Goal: Task Accomplishment & Management: Use online tool/utility

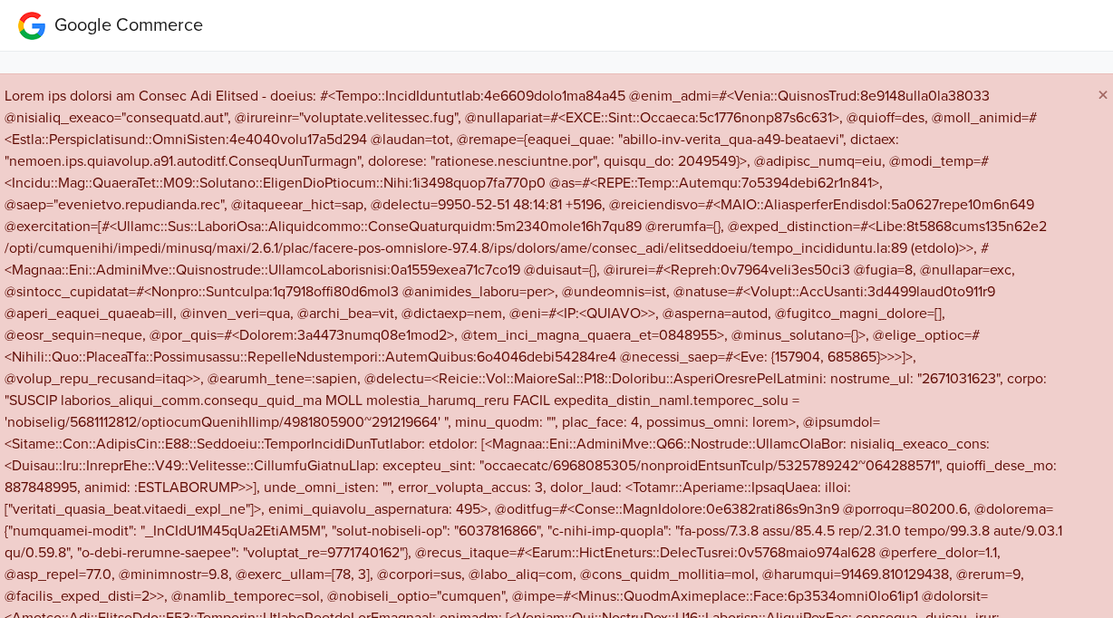
click at [1097, 94] on span "×" at bounding box center [1102, 95] width 11 height 26
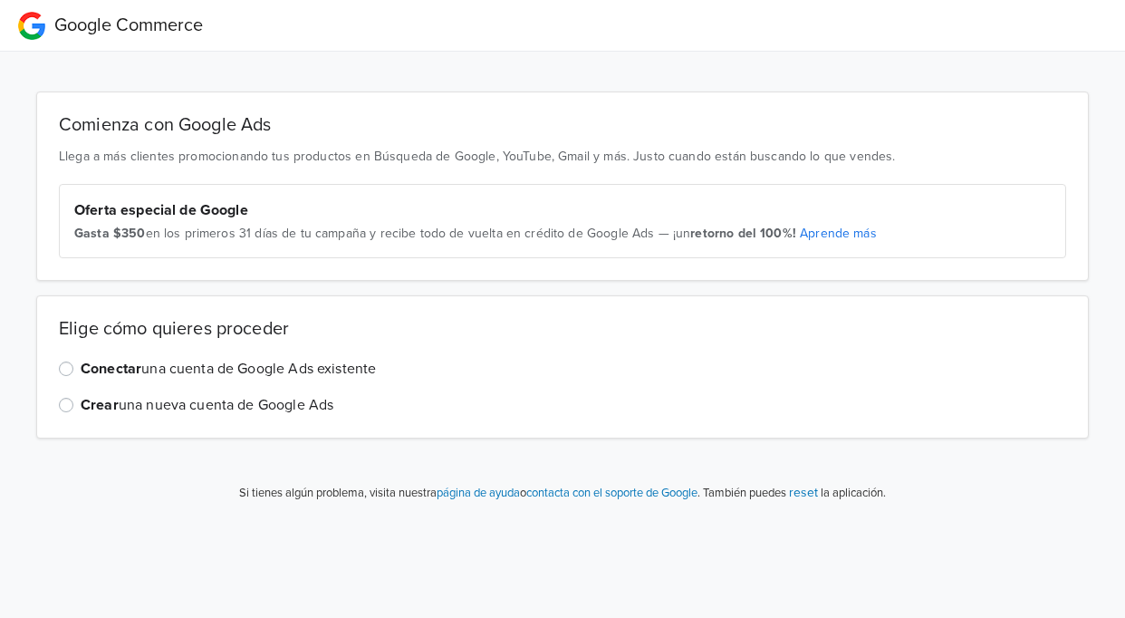
click at [81, 371] on label "Conectar una cuenta de Google Ads existente" at bounding box center [228, 369] width 295 height 22
click at [0, 0] on input "Conectar una cuenta de Google Ads existente" at bounding box center [0, 0] width 0 height 0
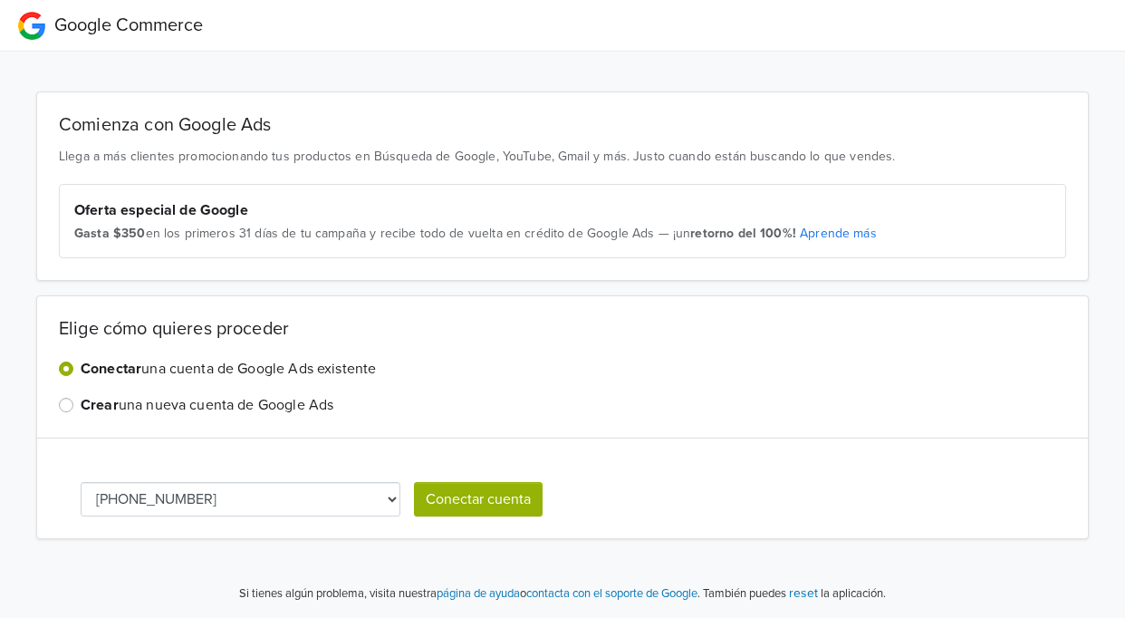
click at [471, 512] on button "Conectar cuenta" at bounding box center [478, 499] width 129 height 34
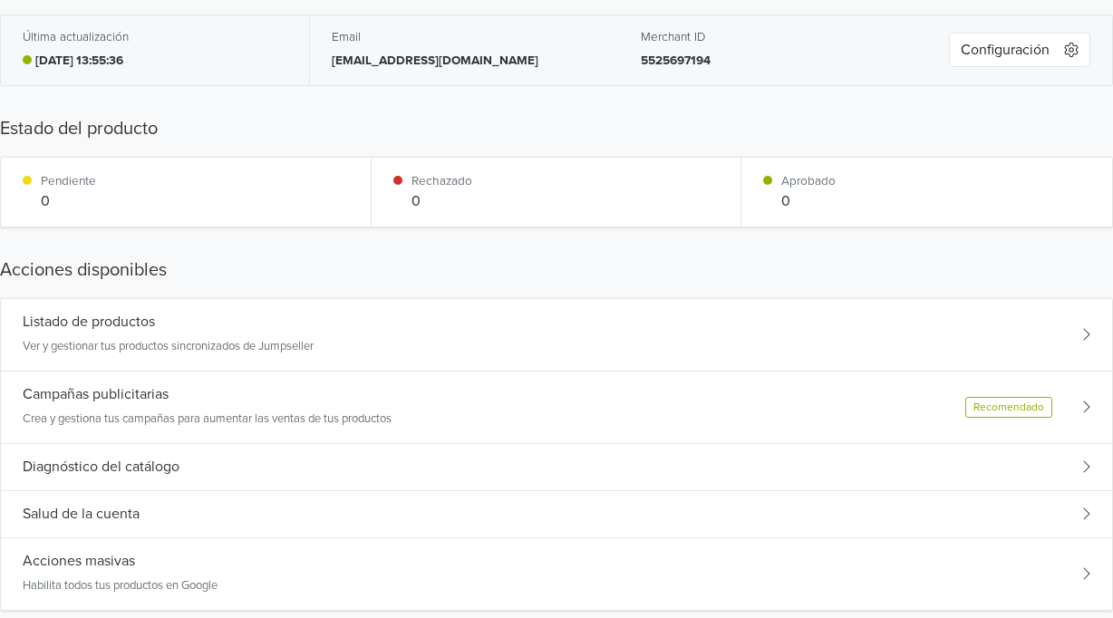
scroll to position [91, 0]
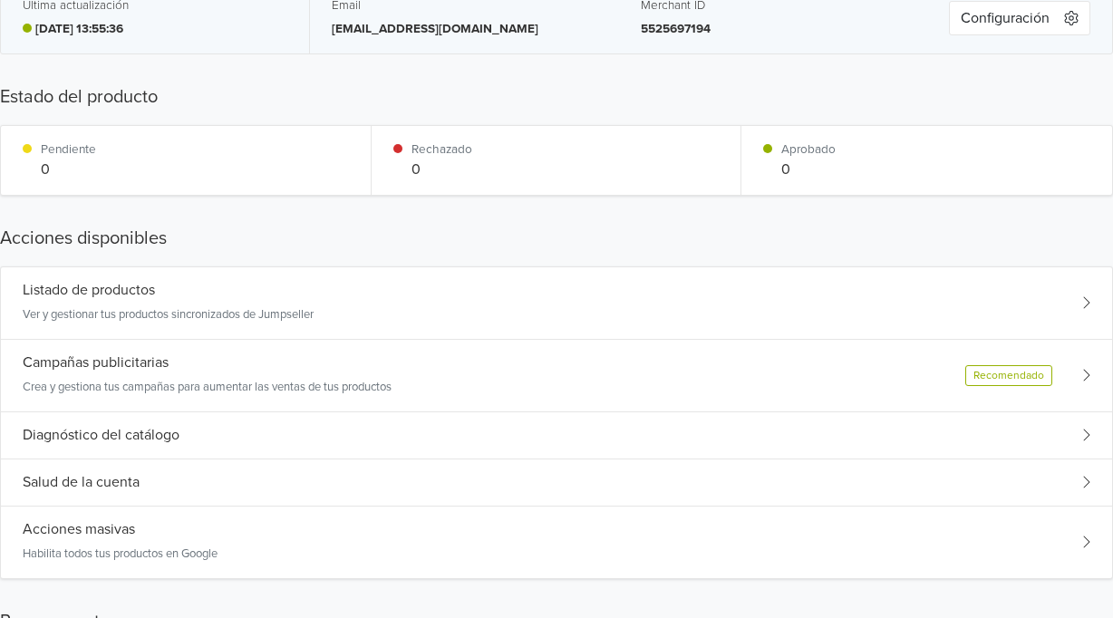
click at [680, 396] on div "Campañas publicitarias Crea y gestiona tus campañas para aumentar las ventas de…" at bounding box center [556, 376] width 1111 height 72
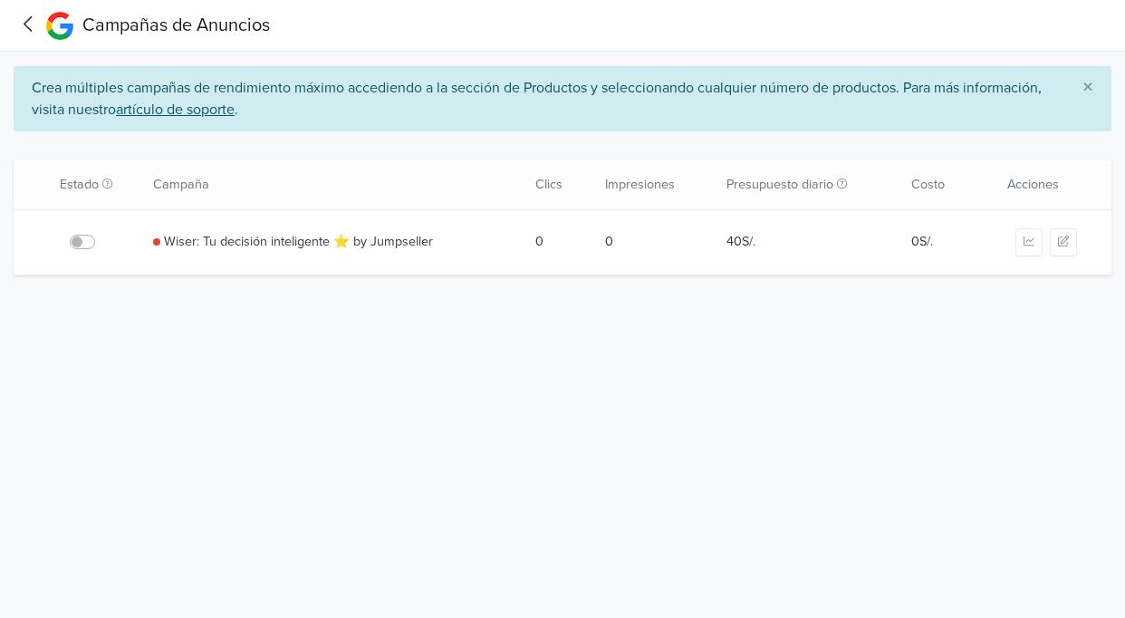
click at [43, 19] on nav "Campañas de Anuncios" at bounding box center [562, 26] width 1125 height 52
click at [34, 20] on icon at bounding box center [28, 24] width 28 height 23
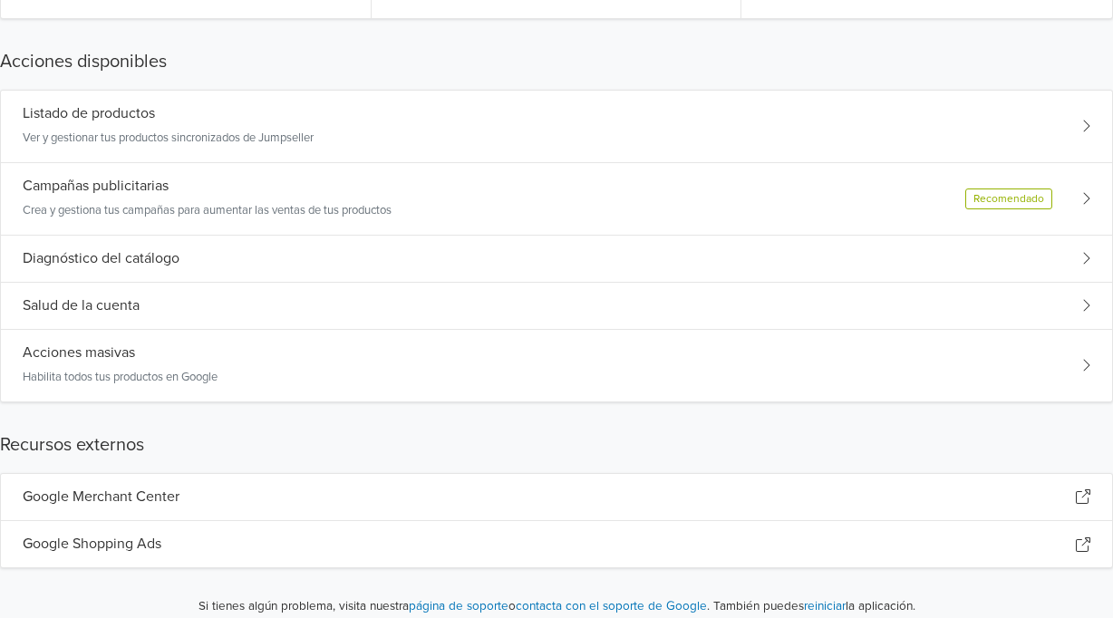
scroll to position [272, 0]
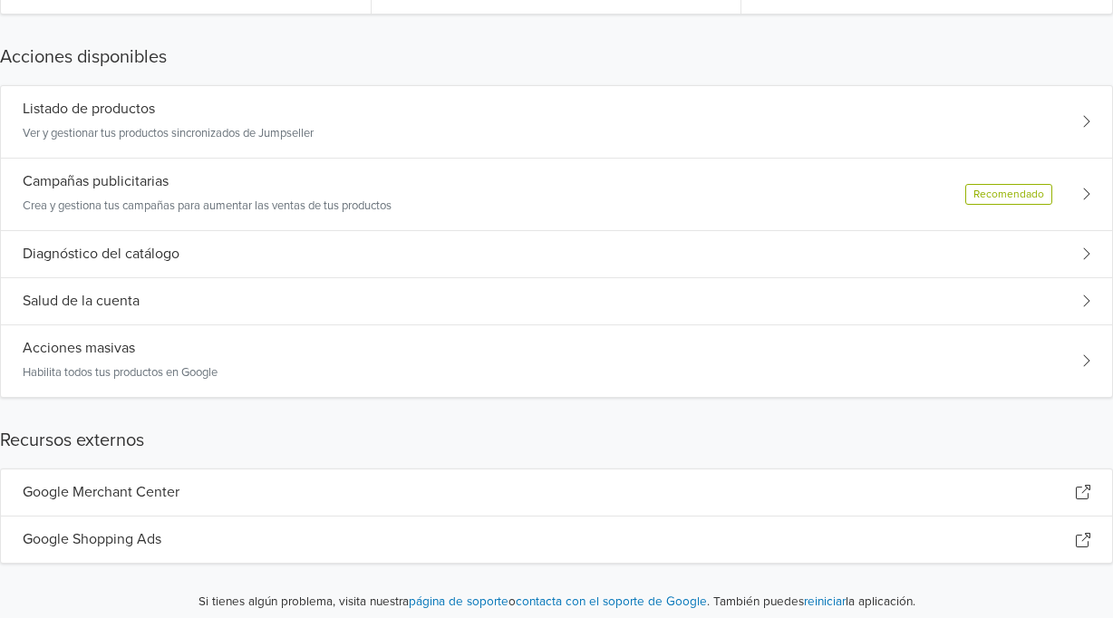
click at [278, 292] on div "Salud de la cuenta" at bounding box center [556, 301] width 1111 height 47
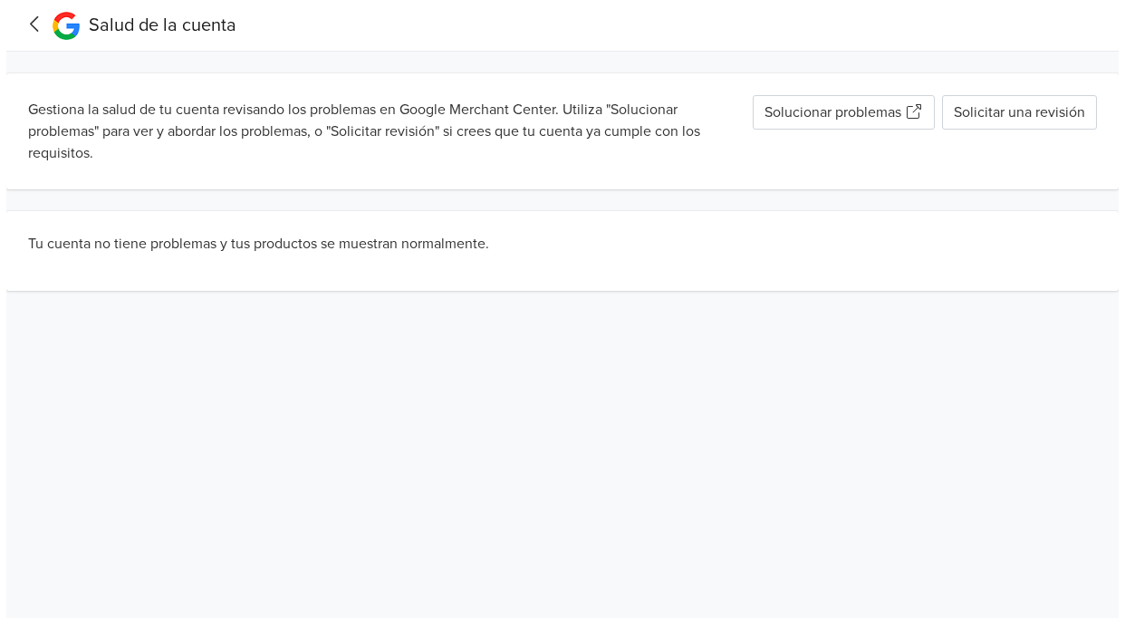
scroll to position [0, 0]
click at [866, 110] on link "Solucionar problemas" at bounding box center [850, 112] width 182 height 34
